Goal: Book appointment/travel/reservation

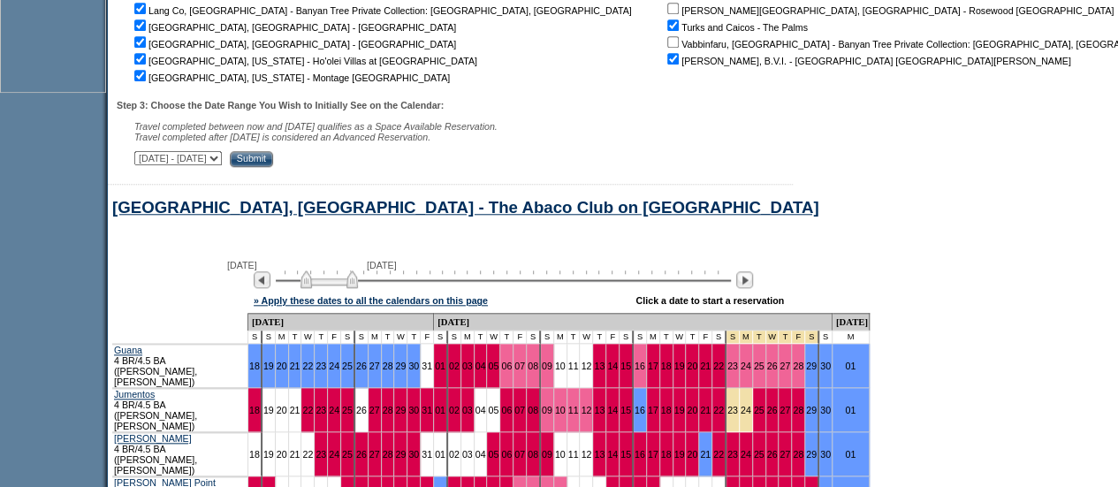
scroll to position [787, 0]
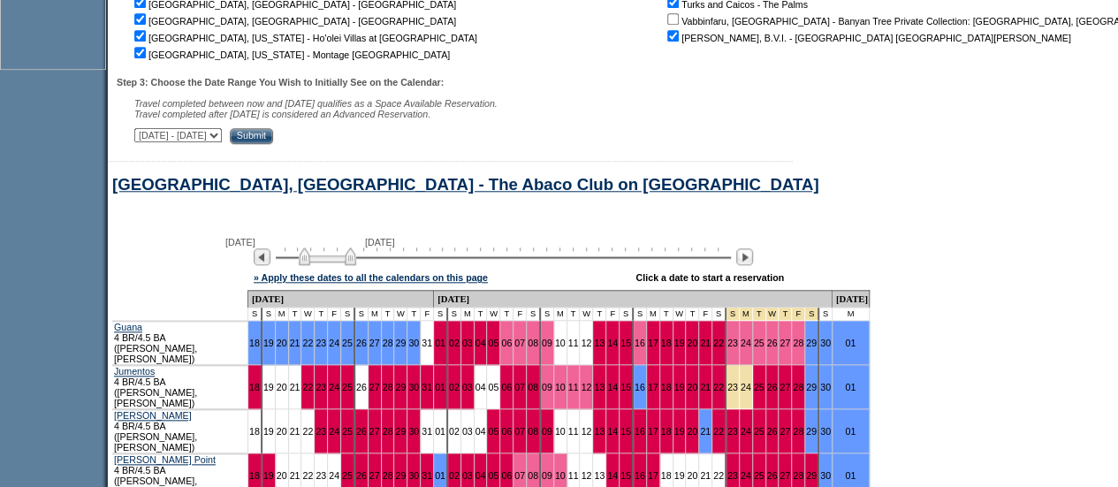
click at [315, 262] on img at bounding box center [327, 256] width 57 height 18
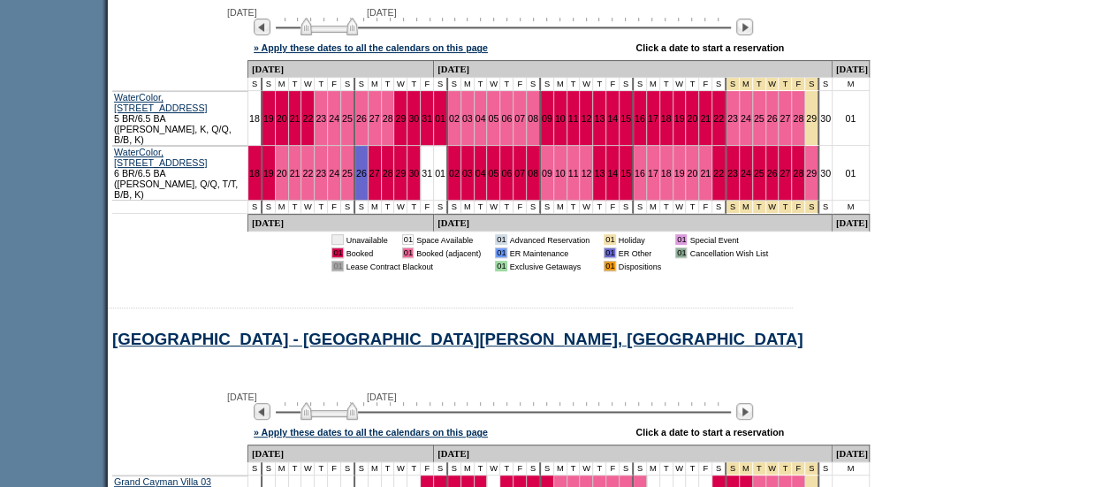
scroll to position [3591, 0]
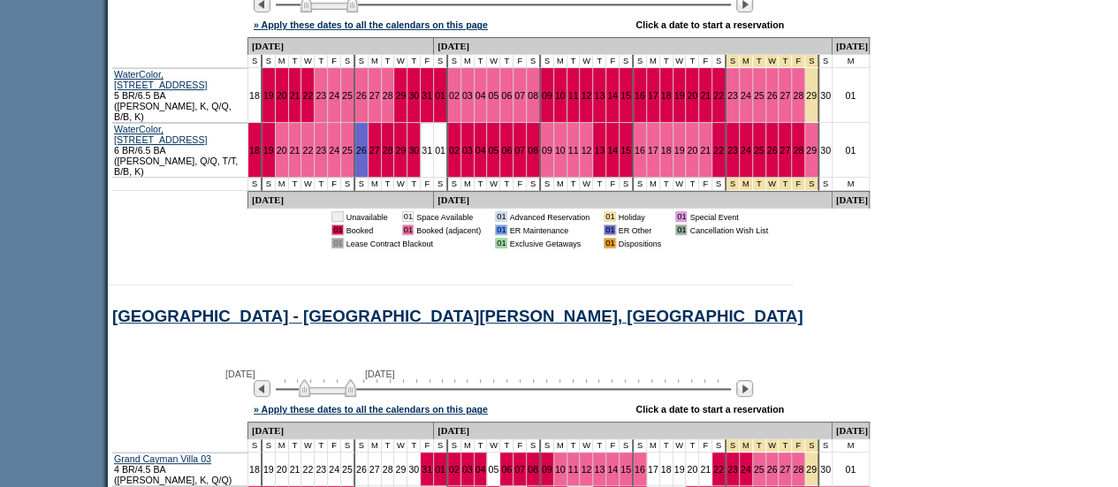
click at [311, 379] on img at bounding box center [327, 388] width 57 height 18
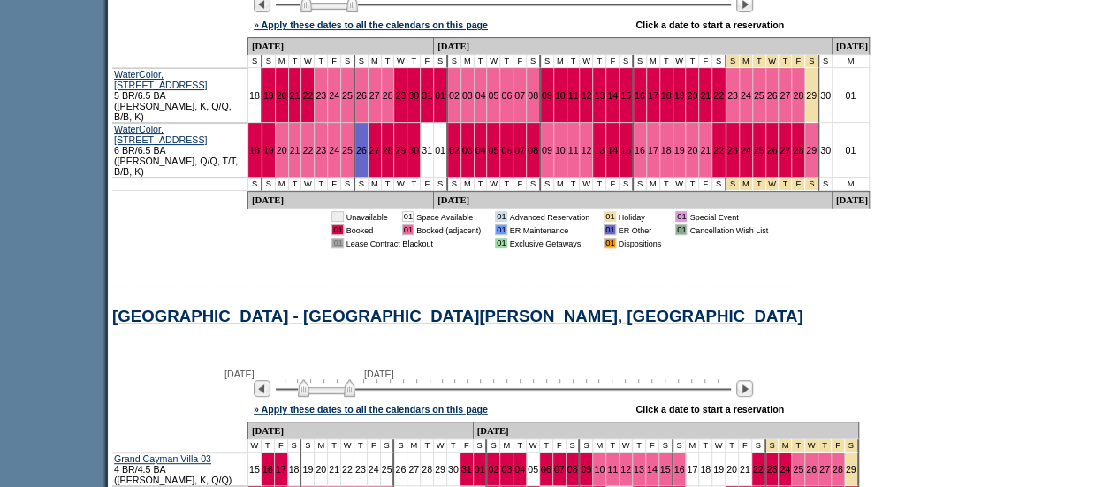
click at [310, 379] on img at bounding box center [326, 388] width 57 height 18
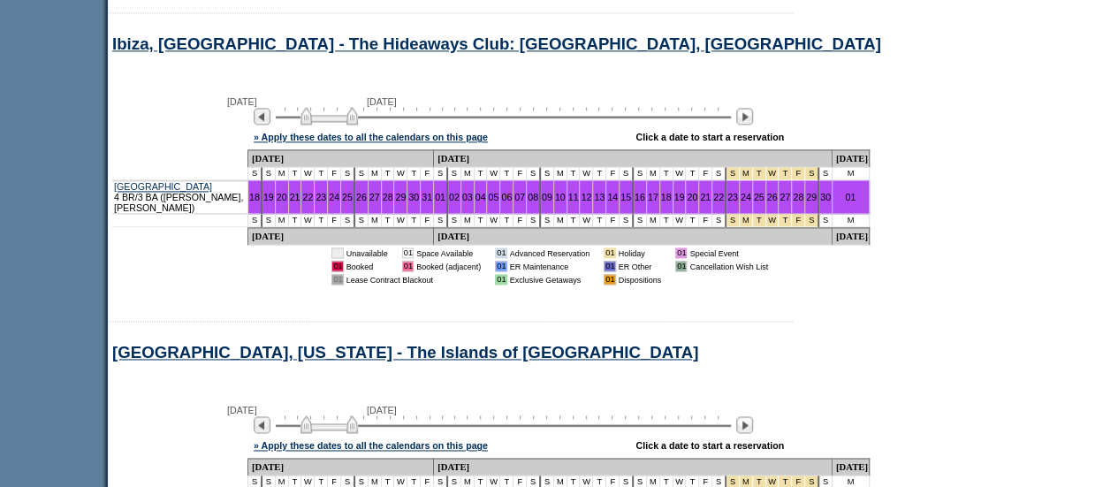
scroll to position [4589, 0]
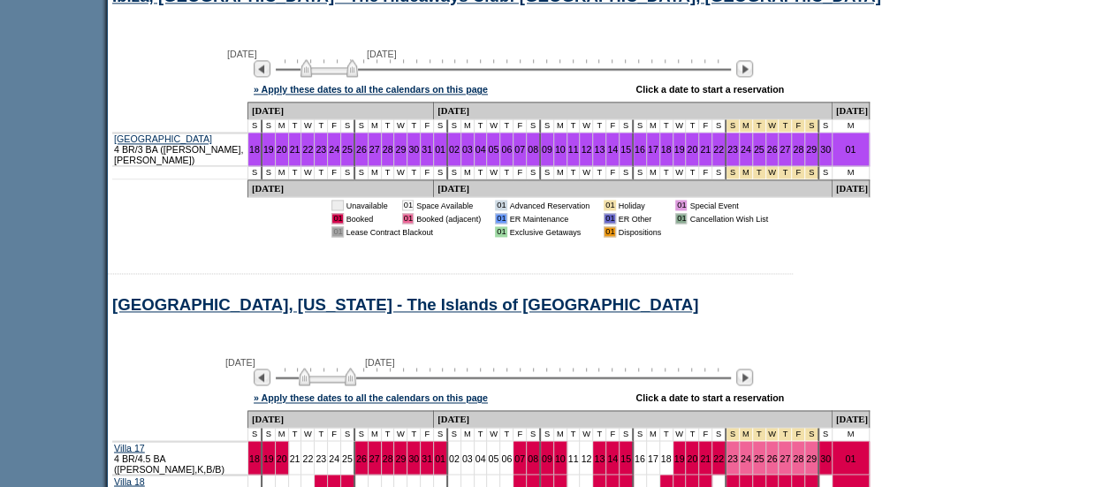
click at [312, 368] on img at bounding box center [327, 377] width 57 height 18
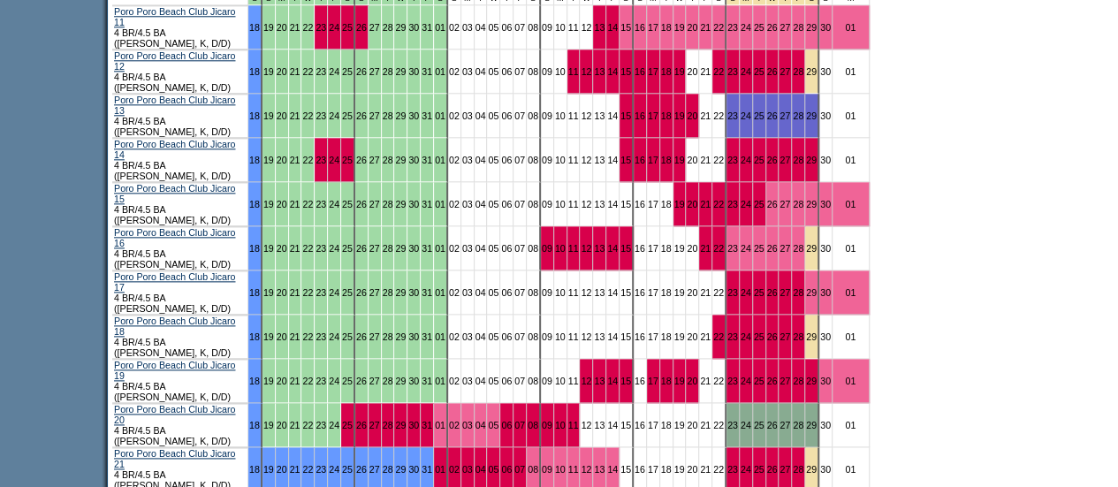
scroll to position [14411, 0]
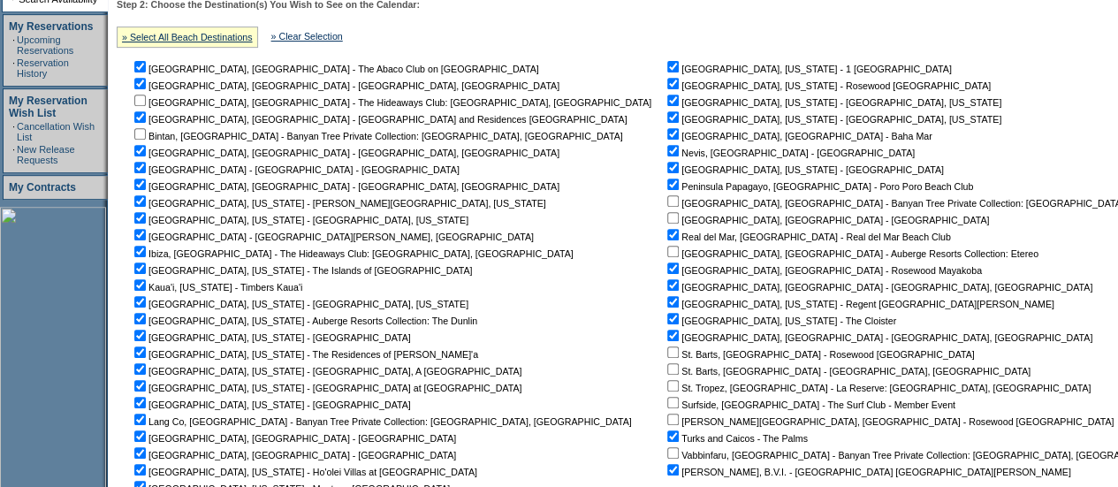
scroll to position [0, 0]
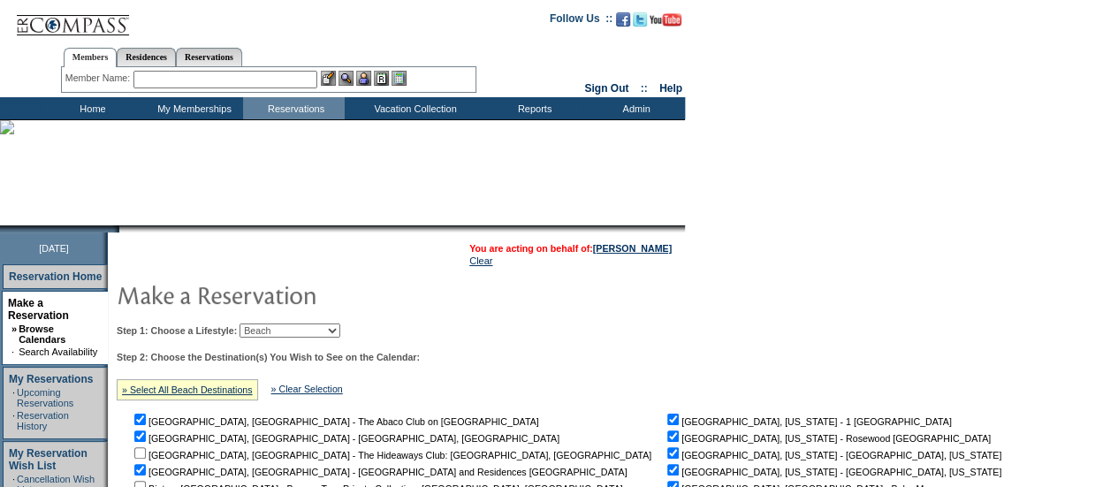
click at [340, 326] on select "Beach Leisure Metropolitan Mountain OIAL for Adventure OIAL for Couples OIAL fo…" at bounding box center [290, 331] width 101 height 14
select select "Leisure"
click at [270, 324] on select "Beach Leisure Metropolitan Mountain OIAL for Adventure OIAL for Couples OIAL fo…" at bounding box center [290, 331] width 101 height 14
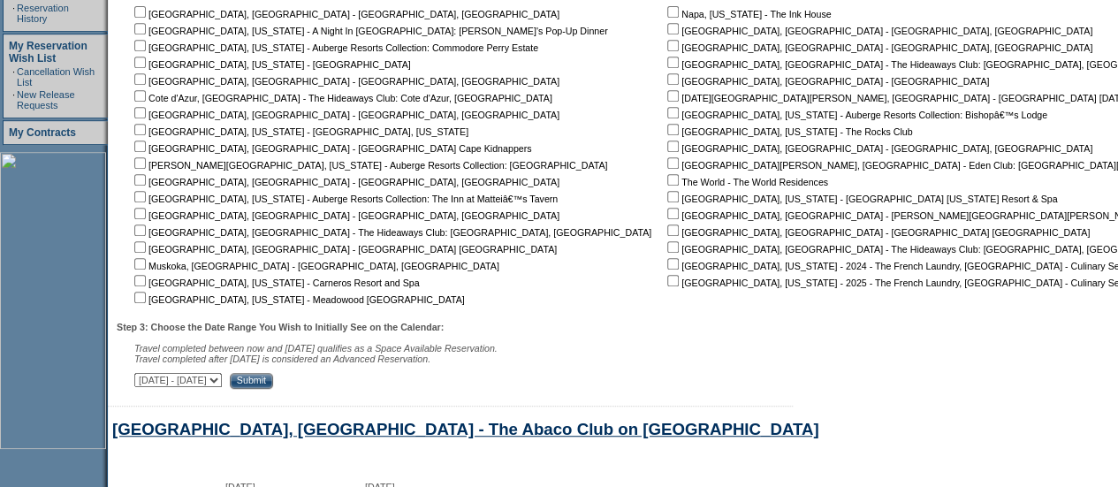
scroll to position [361, 0]
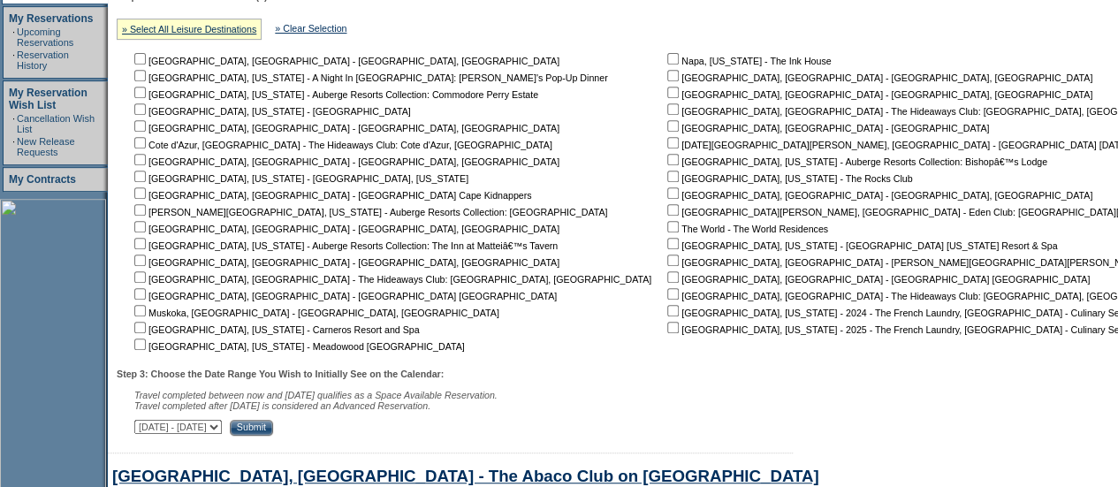
click at [146, 330] on input "checkbox" at bounding box center [139, 327] width 11 height 11
checkbox input "true"
click at [667, 62] on input "checkbox" at bounding box center [672, 58] width 11 height 11
checkbox input "true"
click at [667, 177] on input "checkbox" at bounding box center [672, 176] width 11 height 11
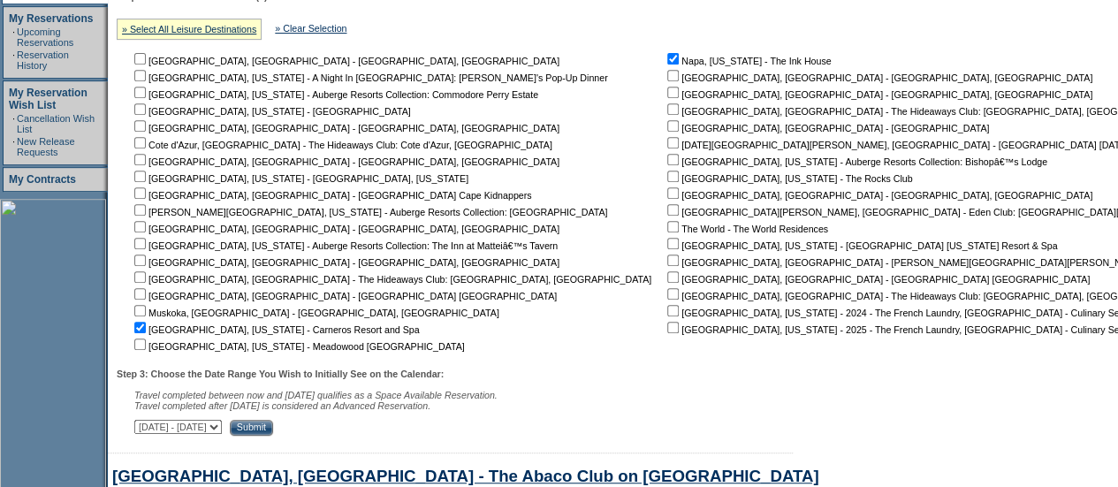
checkbox input "true"
click at [667, 208] on input "checkbox" at bounding box center [672, 209] width 11 height 11
checkbox input "true"
click at [667, 261] on input "checkbox" at bounding box center [672, 260] width 11 height 11
checkbox input "true"
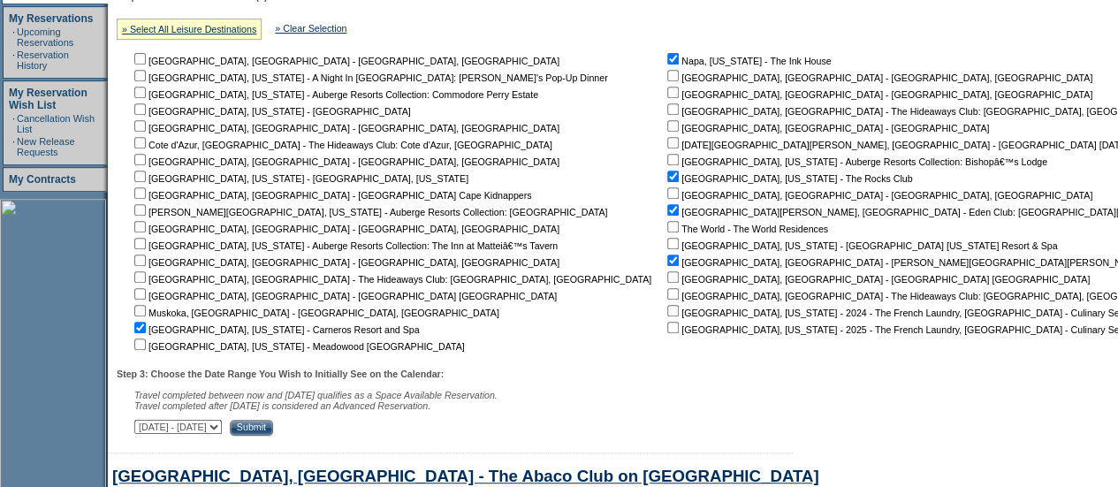
click at [222, 432] on select "[DATE] - [DATE] [DATE] - [DATE] [DATE] - [DATE] [DATE] - [DATE] [DATE] - [DATE]…" at bounding box center [178, 427] width 88 height 14
select select "[DATE]|[DATE]"
click at [143, 423] on select "[DATE] - [DATE] [DATE] - [DATE] [DATE] - [DATE] [DATE] - [DATE] [DATE] - [DATE]…" at bounding box center [178, 427] width 88 height 14
click at [273, 425] on input "Submit" at bounding box center [251, 428] width 43 height 16
